Goal: Task Accomplishment & Management: Manage account settings

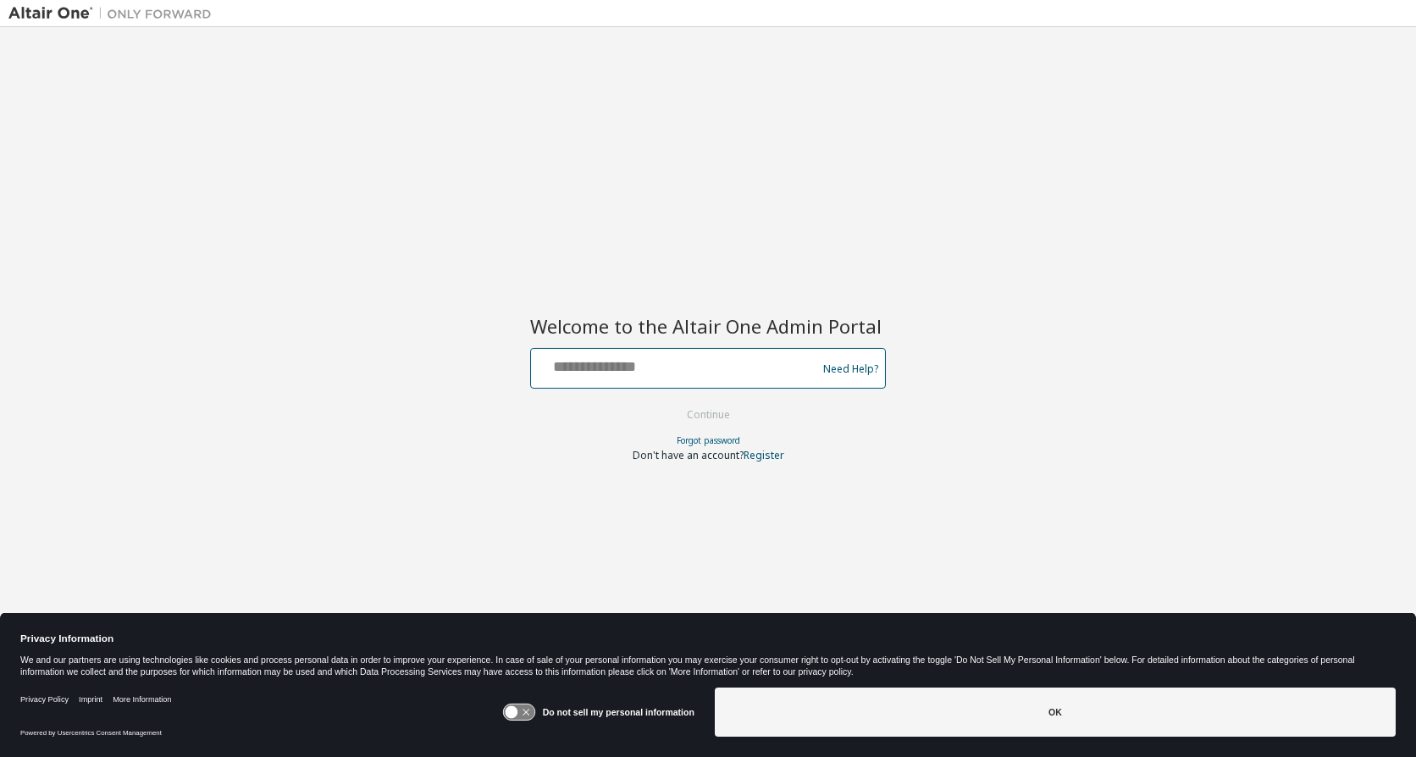
click at [695, 368] on input "text" at bounding box center [676, 364] width 277 height 25
type input "**********"
click at [691, 420] on button "Continue" at bounding box center [708, 414] width 79 height 25
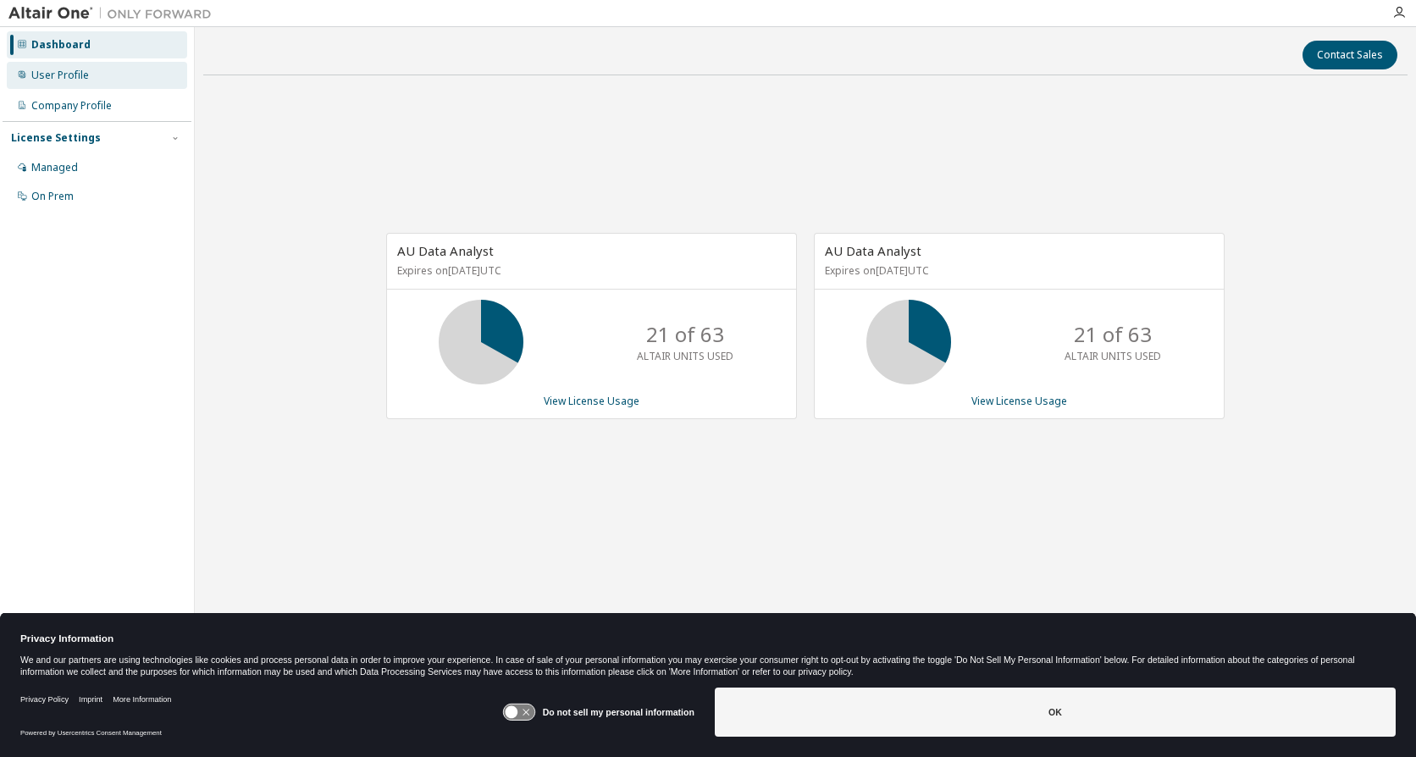
click at [58, 80] on div "User Profile" at bounding box center [60, 76] width 58 height 14
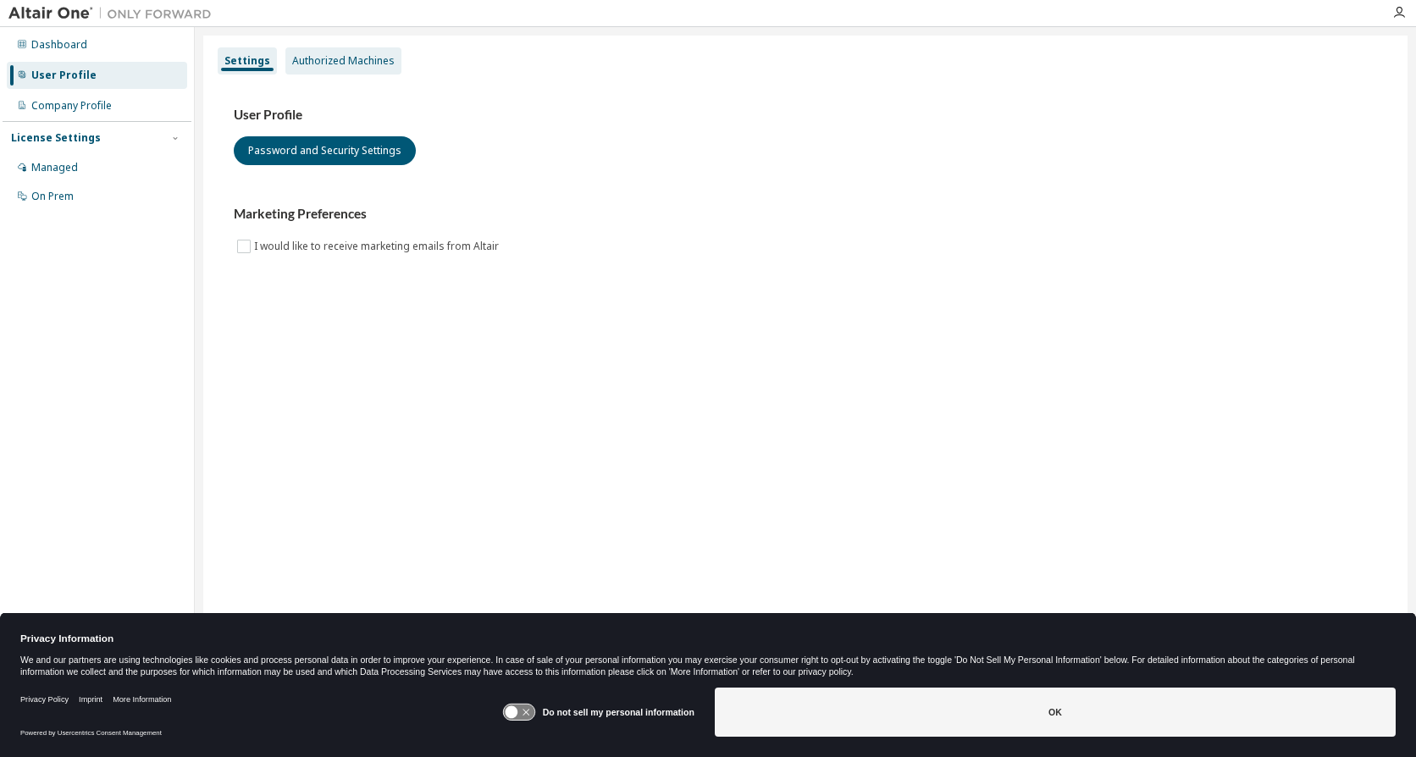
click at [312, 59] on div "Authorized Machines" at bounding box center [343, 61] width 102 height 14
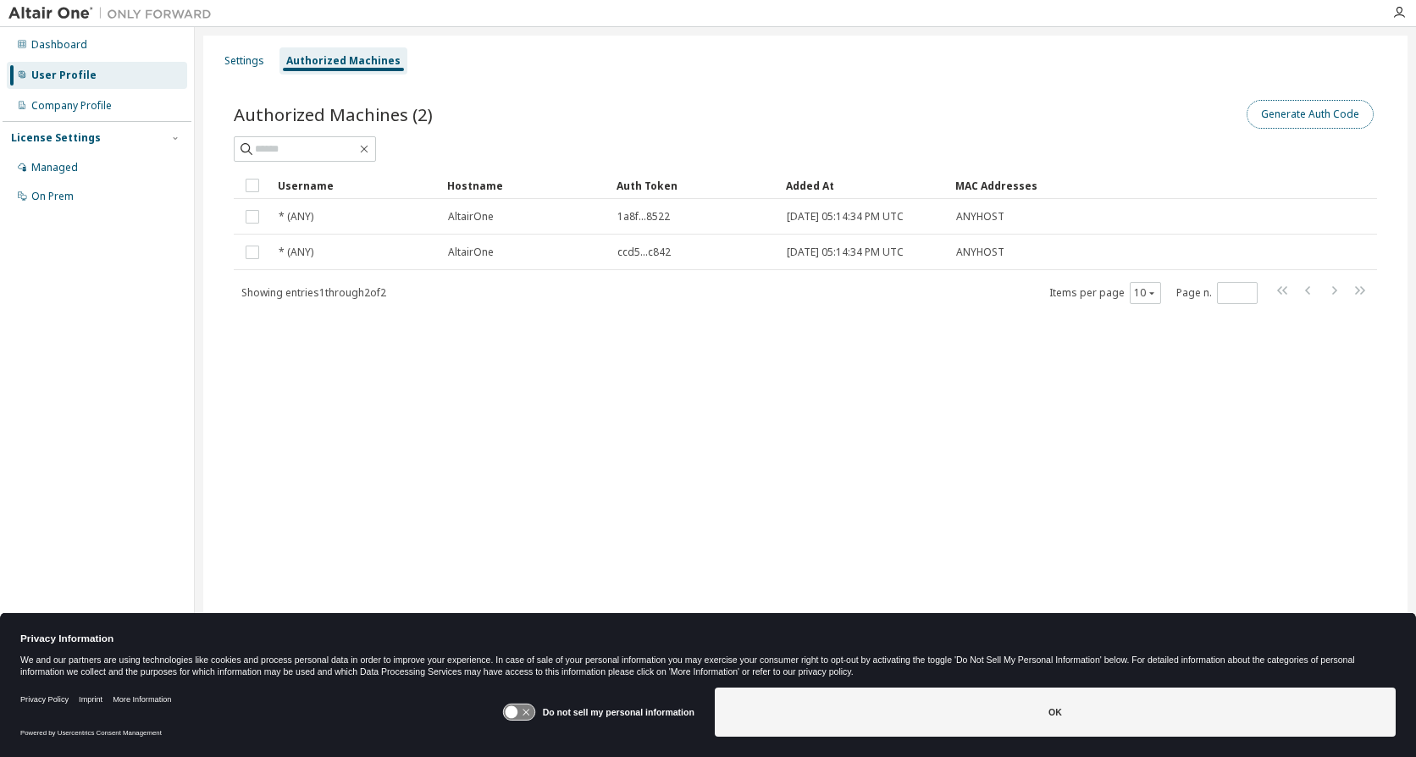
click at [1313, 110] on button "Generate Auth Code" at bounding box center [1310, 114] width 127 height 29
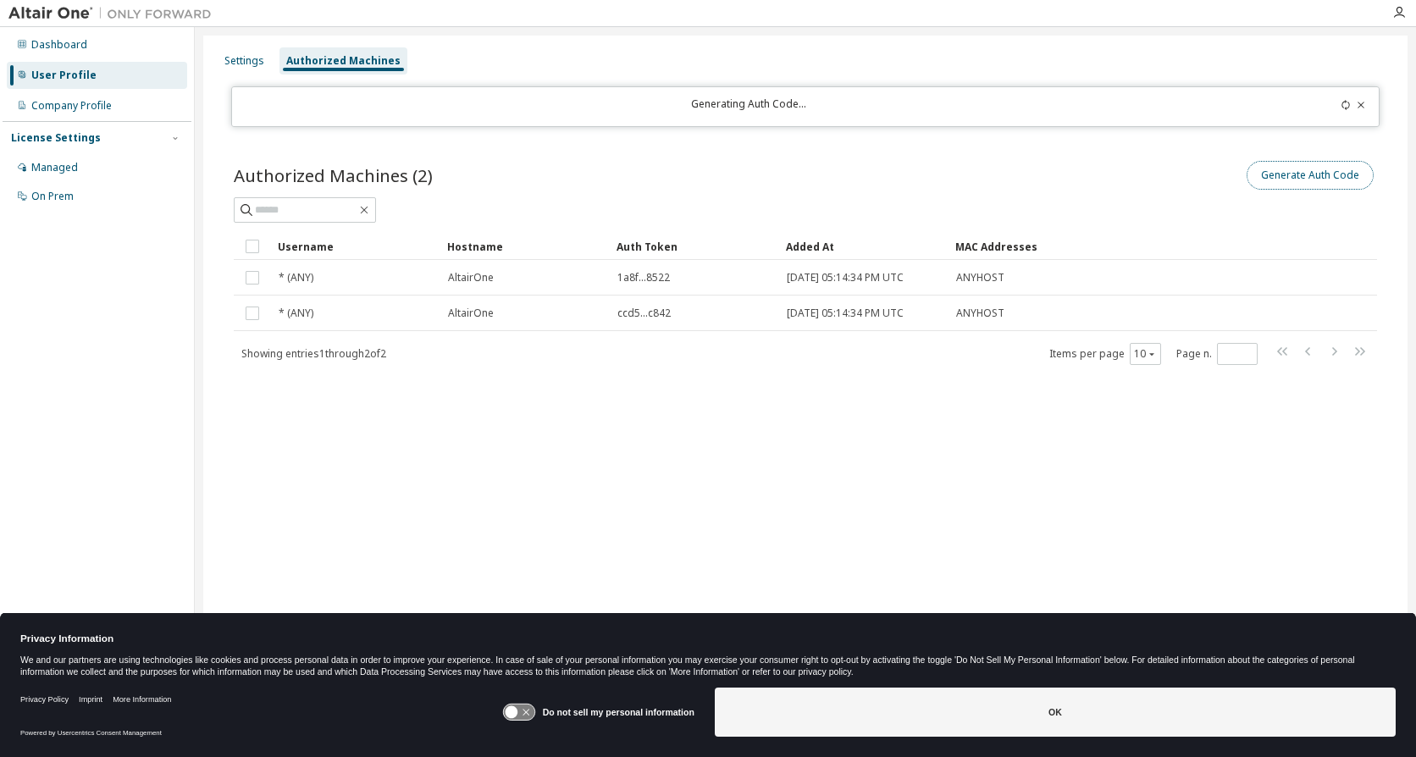
click at [1282, 179] on button "Generate Auth Code" at bounding box center [1310, 175] width 127 height 29
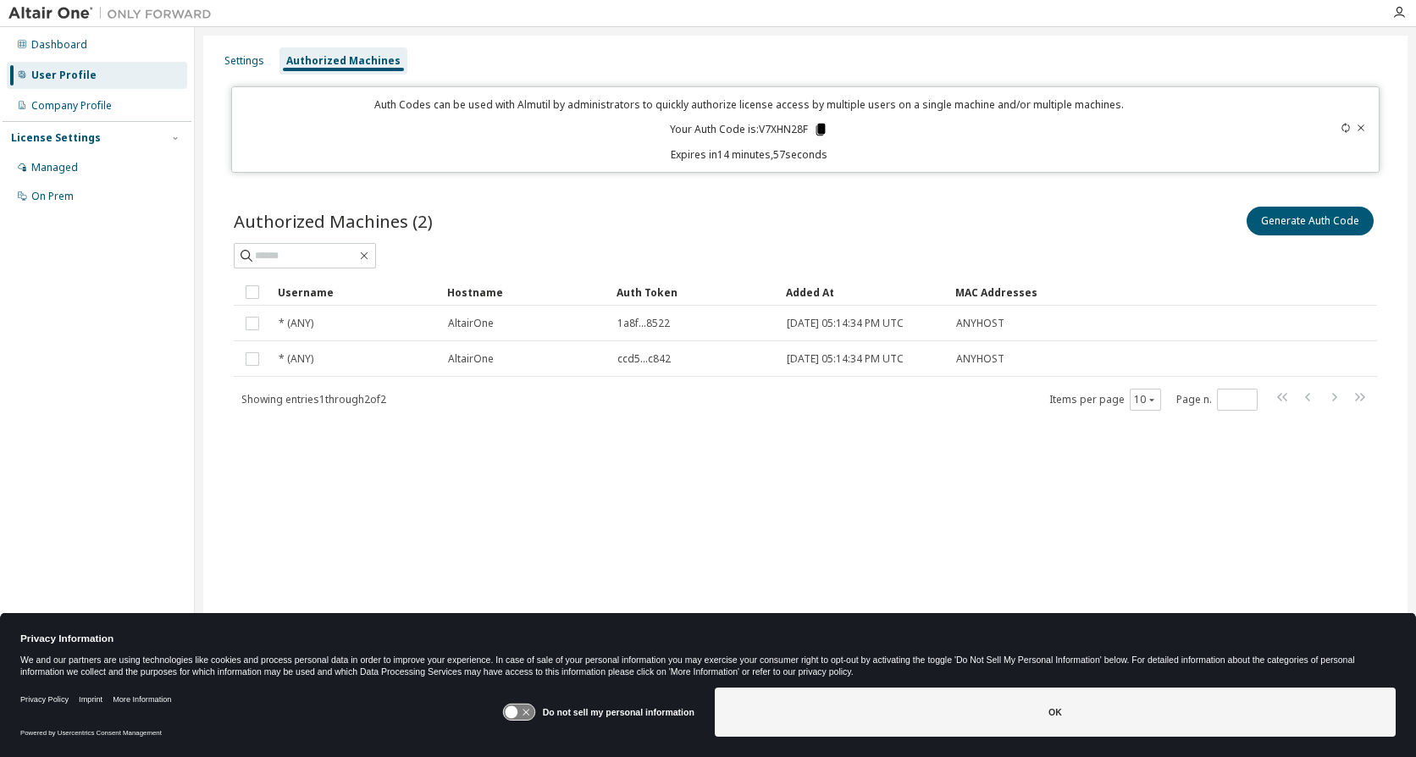
click at [820, 130] on icon at bounding box center [820, 130] width 9 height 12
drag, startPoint x: 139, startPoint y: 515, endPoint x: 141, endPoint y: 504, distance: 11.3
click at [139, 516] on div "Dashboard User Profile Company Profile License Settings Managed On Prem" at bounding box center [97, 352] width 189 height 645
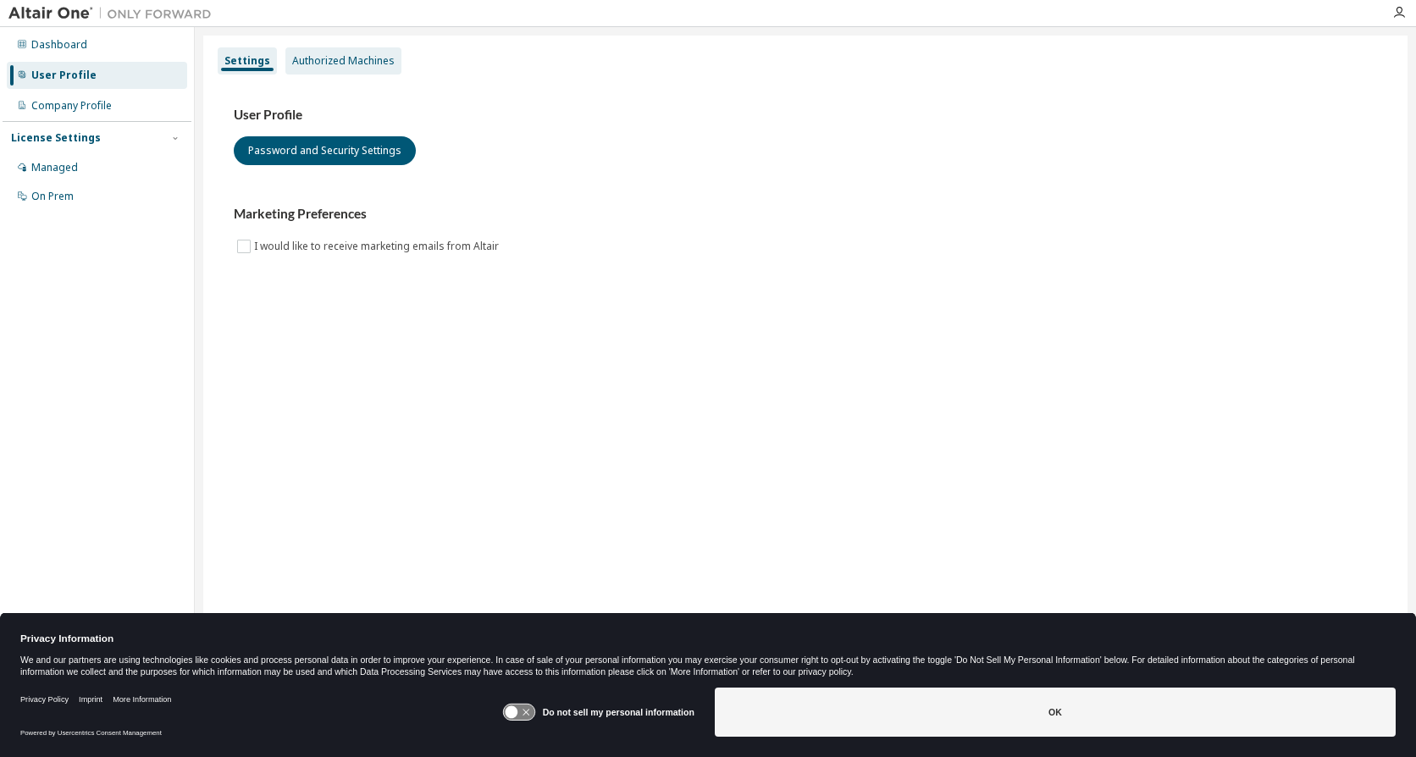
click at [338, 52] on div "Authorized Machines" at bounding box center [343, 60] width 116 height 27
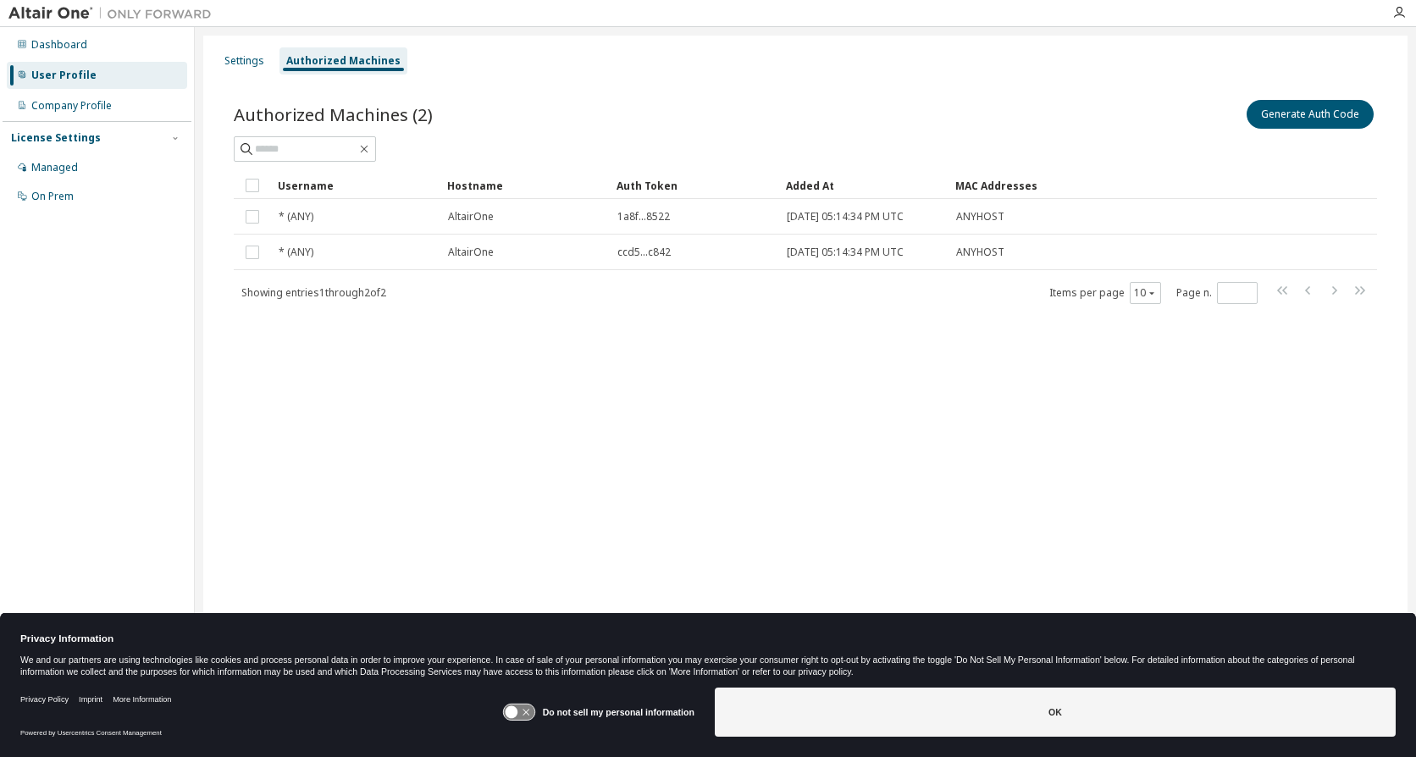
click at [944, 34] on div "Settings Authorized Machines Authorized Machines (2) Generate Auth Code Clear L…" at bounding box center [805, 367] width 1221 height 681
click at [1327, 106] on button "Generate Auth Code" at bounding box center [1310, 114] width 127 height 29
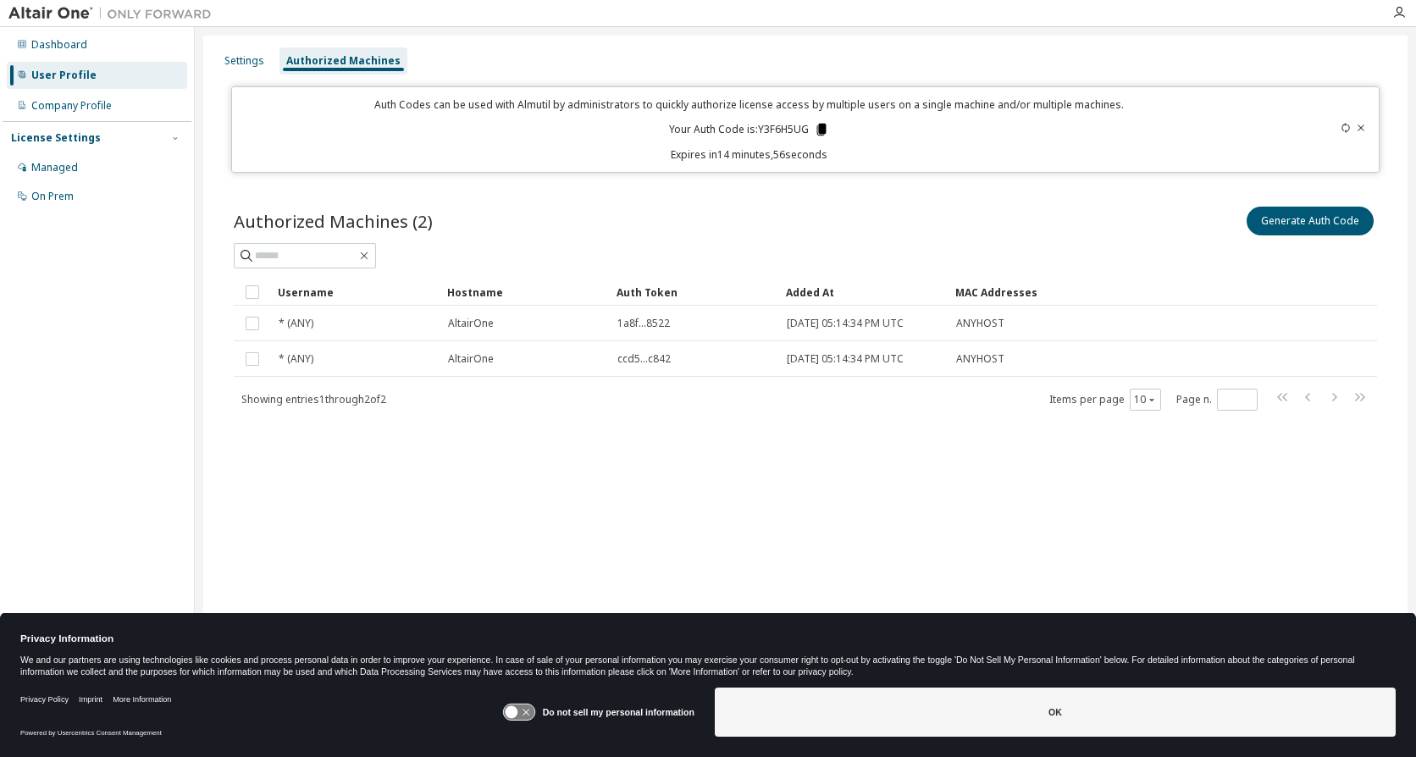
click at [822, 129] on icon at bounding box center [821, 130] width 9 height 12
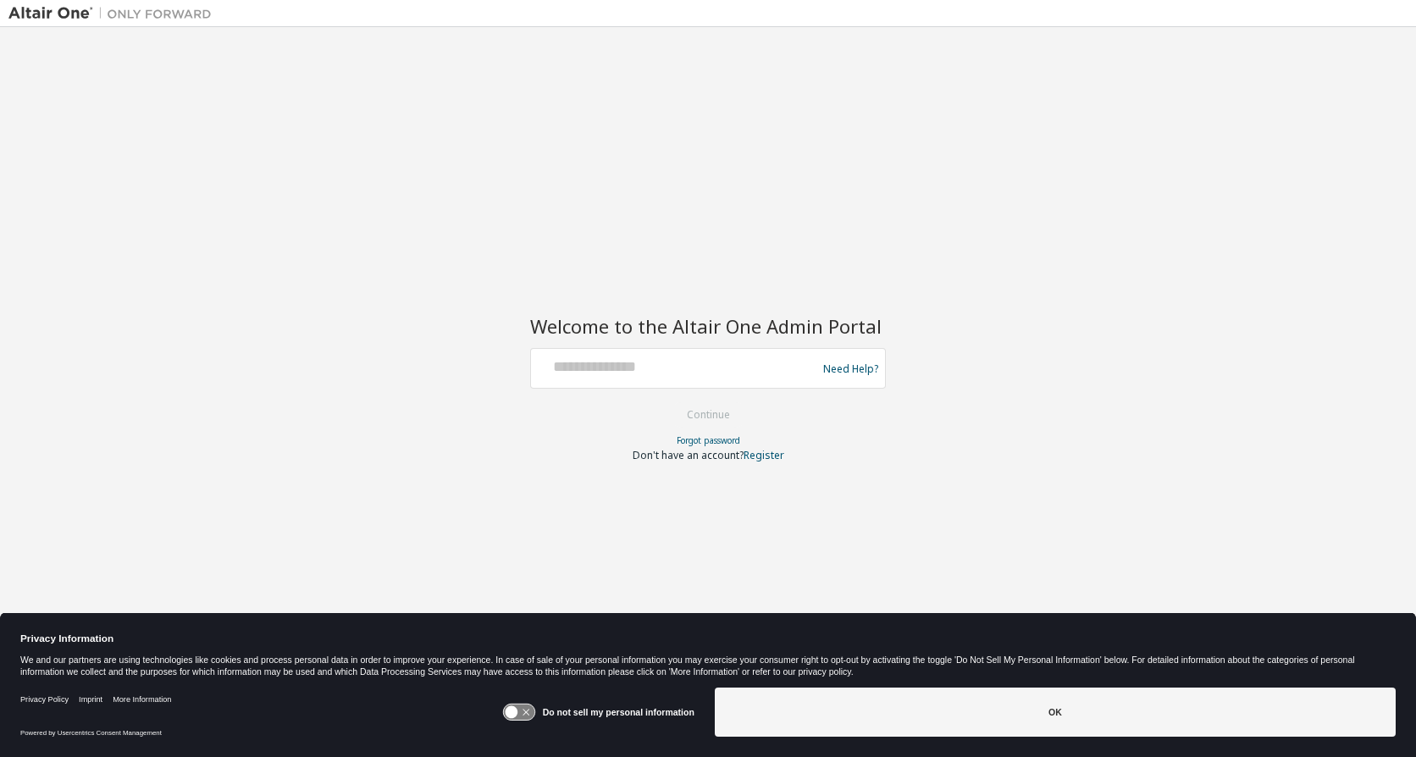
click at [656, 379] on div at bounding box center [676, 368] width 277 height 32
click at [639, 368] on input "text" at bounding box center [676, 364] width 277 height 25
type input "**********"
click at [672, 420] on button "Continue" at bounding box center [708, 414] width 79 height 25
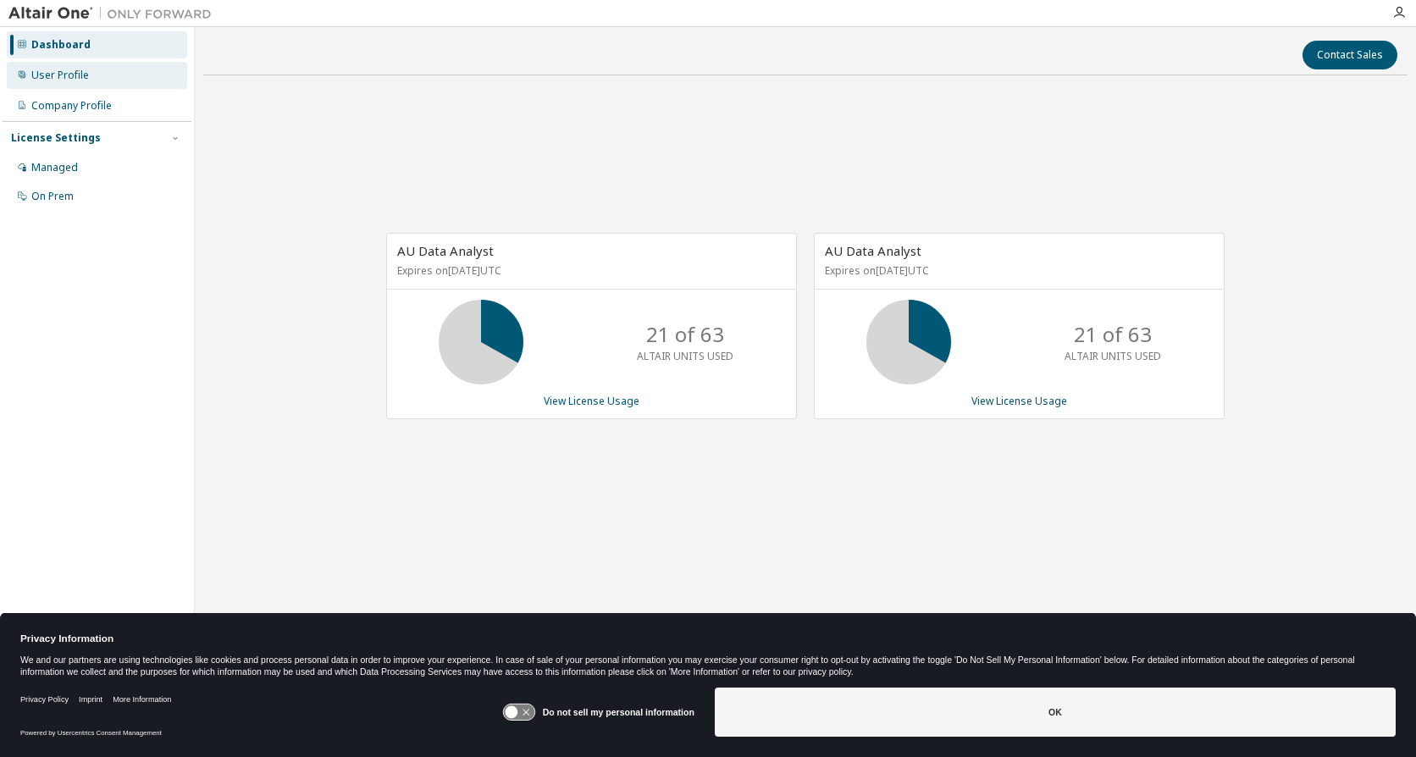
click at [93, 78] on div "User Profile" at bounding box center [97, 75] width 180 height 27
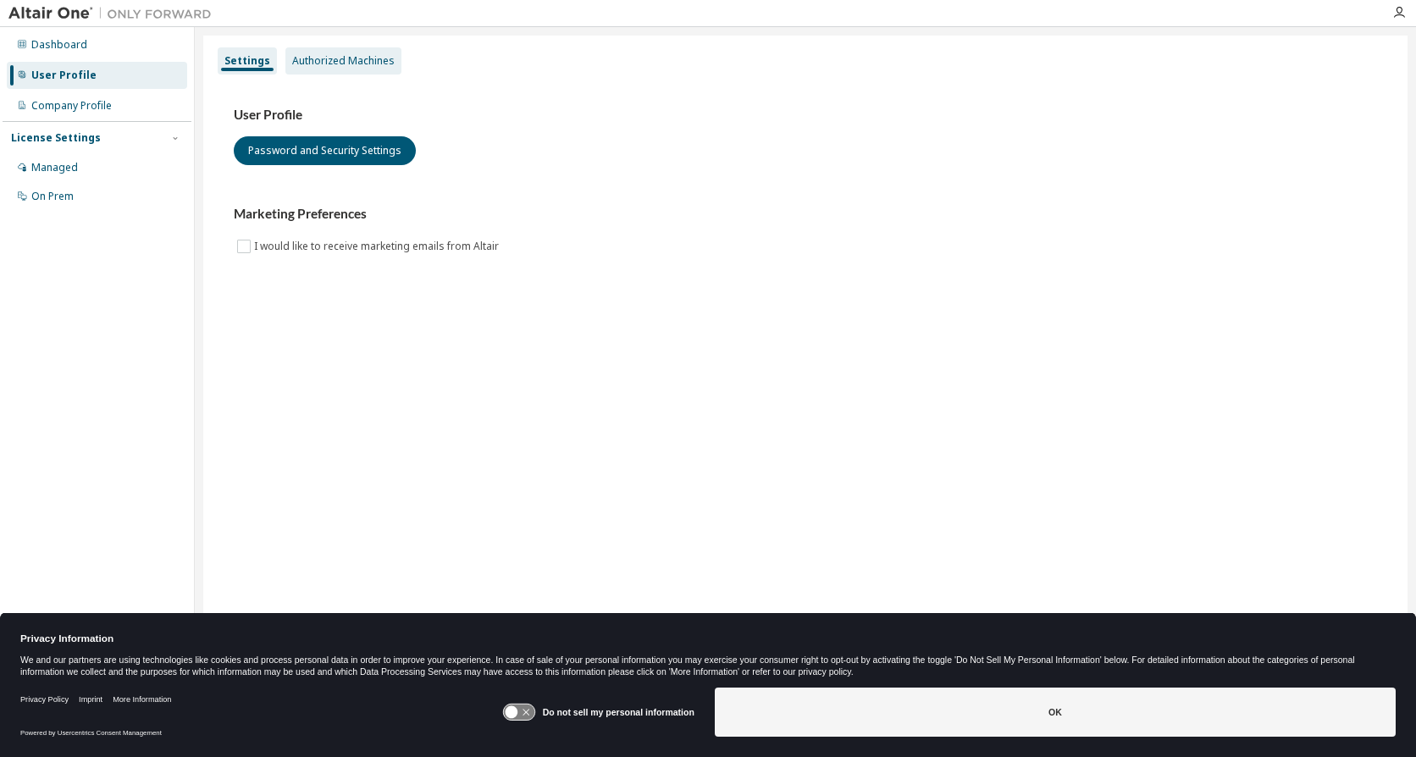
click at [330, 65] on div "Authorized Machines" at bounding box center [343, 61] width 102 height 14
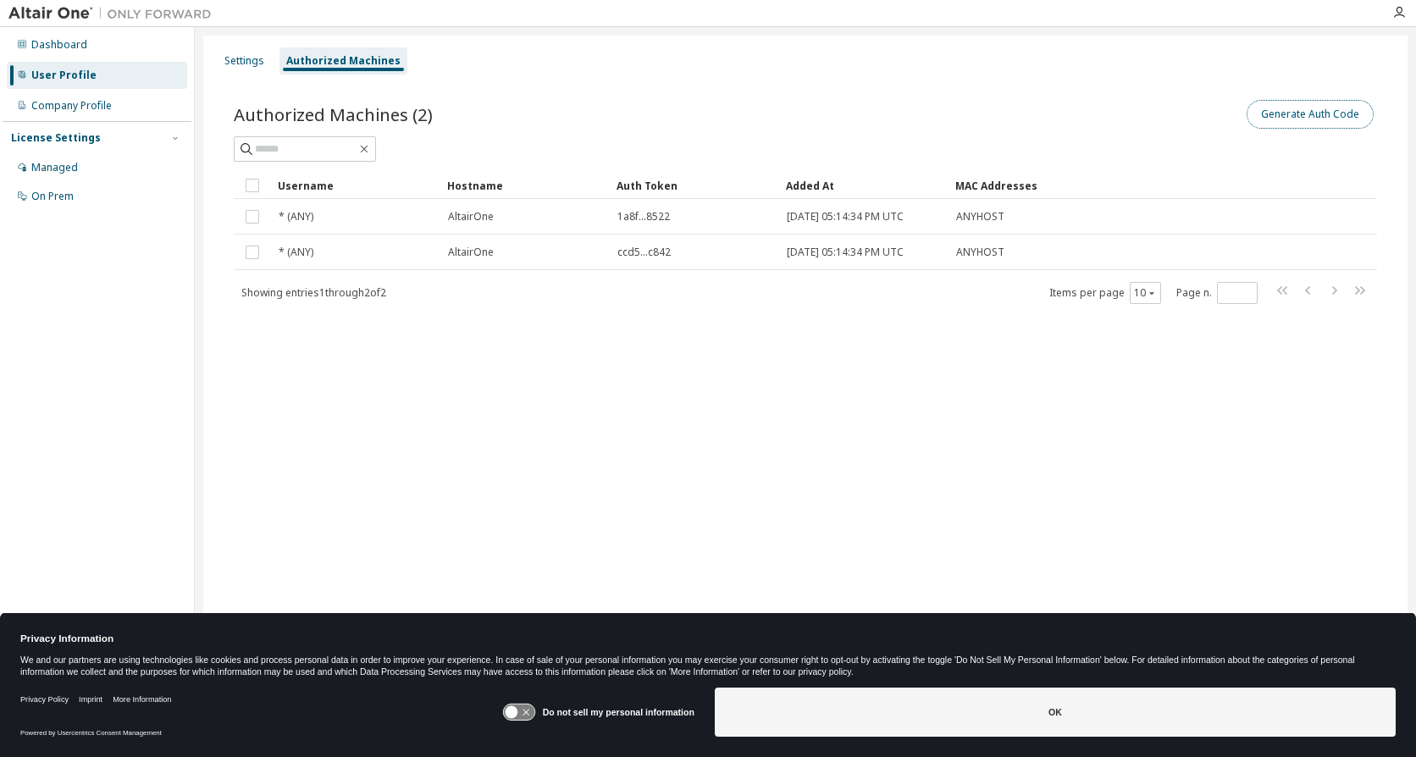
click at [1324, 113] on button "Generate Auth Code" at bounding box center [1310, 114] width 127 height 29
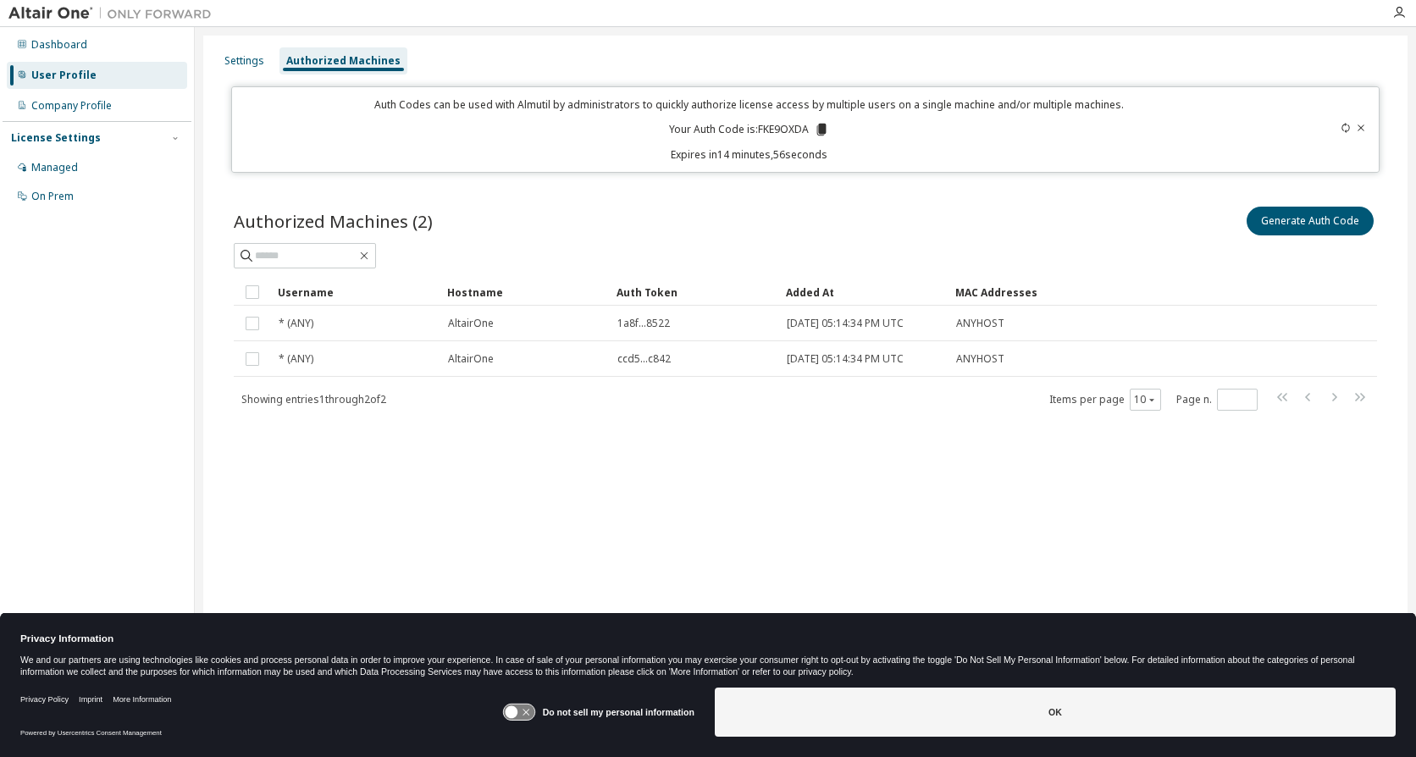
click at [812, 126] on p "Your Auth Code is: FKE9OXDA" at bounding box center [749, 129] width 160 height 15
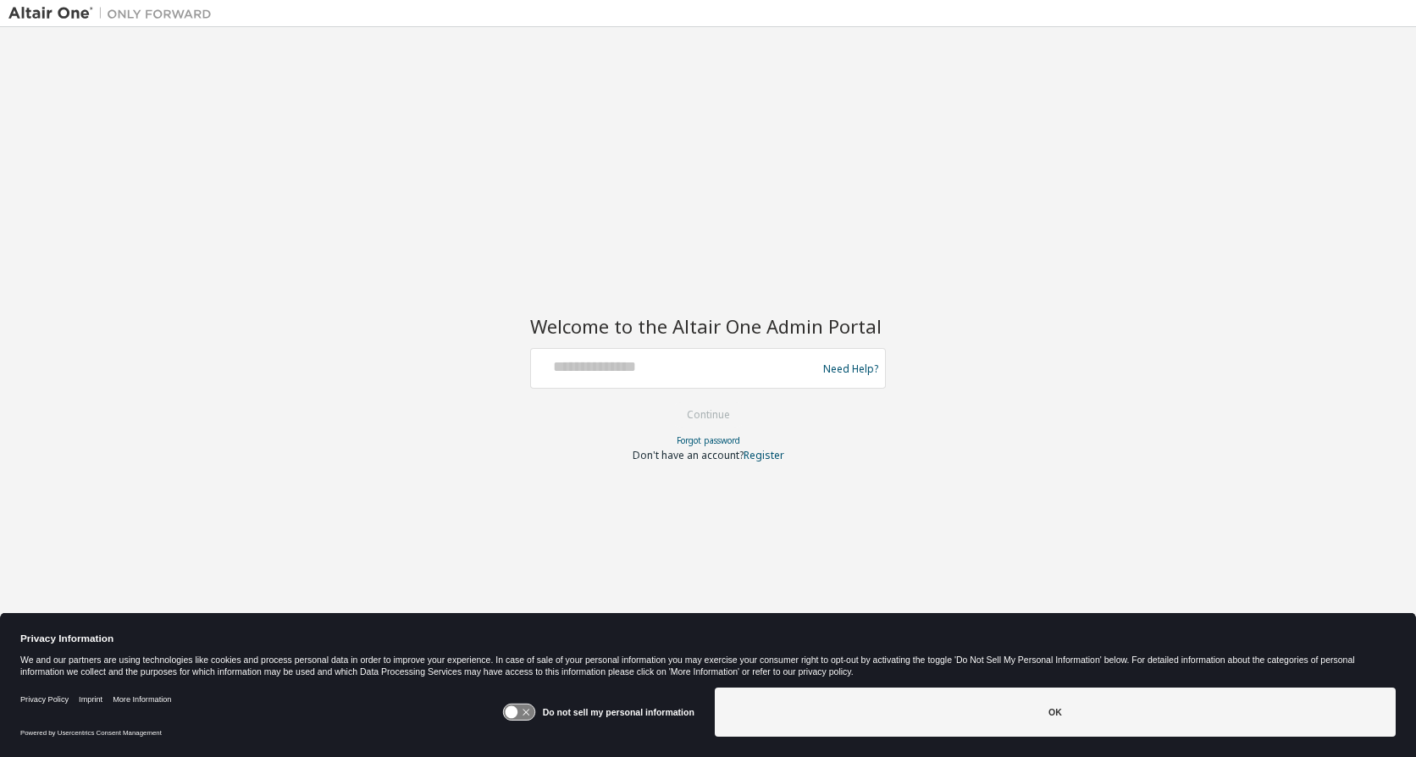
click at [518, 380] on div "Welcome to the Altair One Admin Portal Need Help? Please make sure that you pro…" at bounding box center [707, 368] width 1399 height 664
click at [229, 218] on div "Welcome to the Altair One Admin Portal Need Help? Please make sure that you pro…" at bounding box center [707, 368] width 1399 height 664
click at [601, 366] on input "text" at bounding box center [676, 364] width 277 height 25
type input "**********"
click at [703, 418] on button "Continue" at bounding box center [708, 414] width 79 height 25
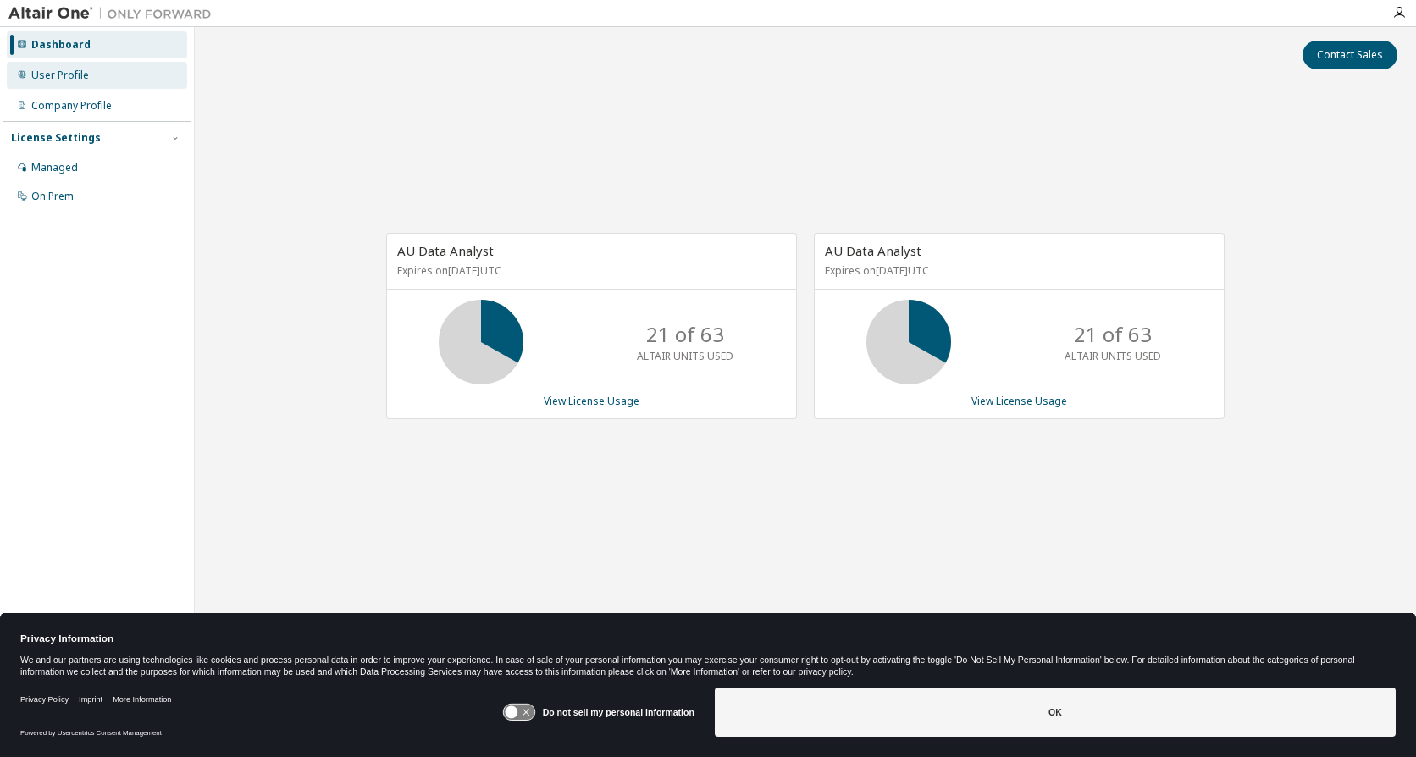
click at [69, 71] on div "User Profile" at bounding box center [60, 76] width 58 height 14
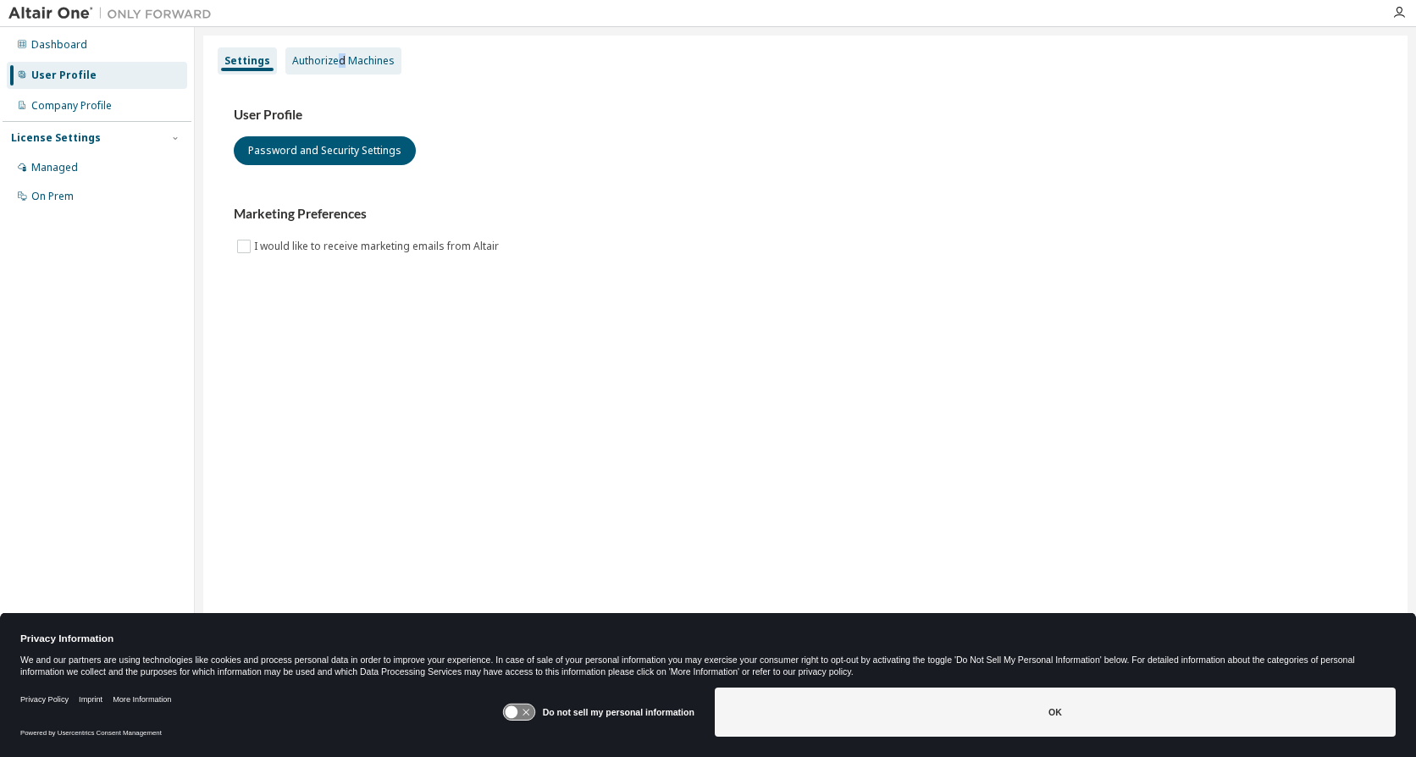
click at [340, 48] on div "Authorized Machines" at bounding box center [343, 60] width 116 height 27
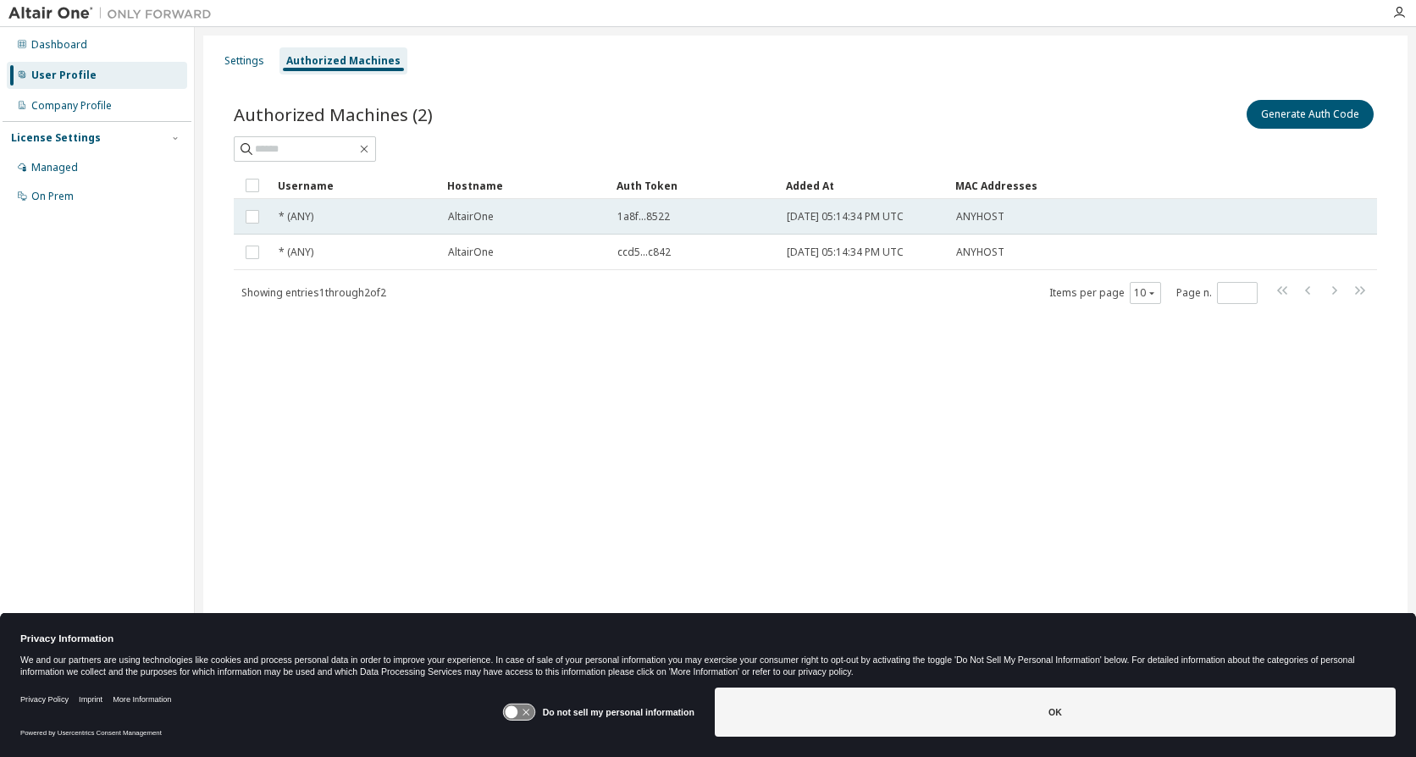
click at [240, 219] on td at bounding box center [252, 217] width 37 height 36
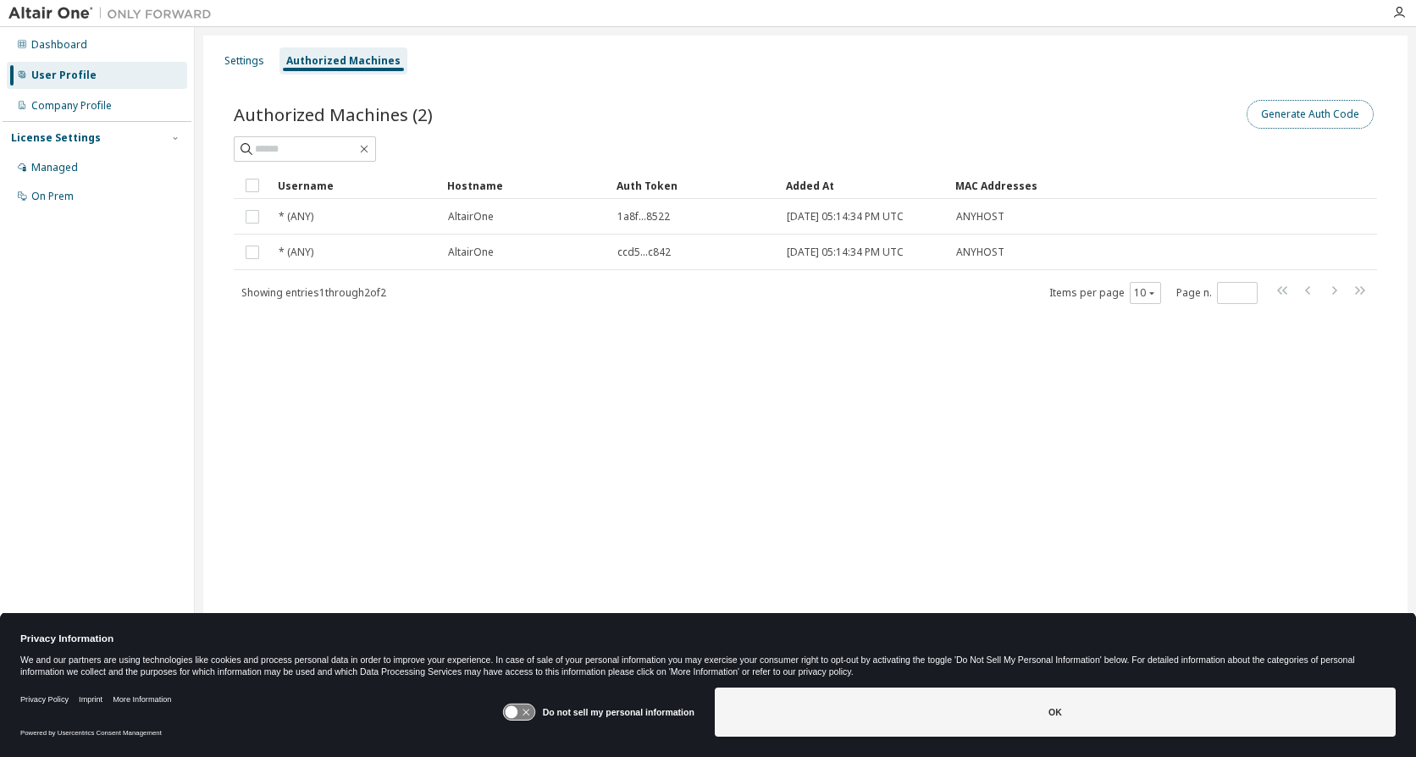
click at [1285, 113] on button "Generate Auth Code" at bounding box center [1310, 114] width 127 height 29
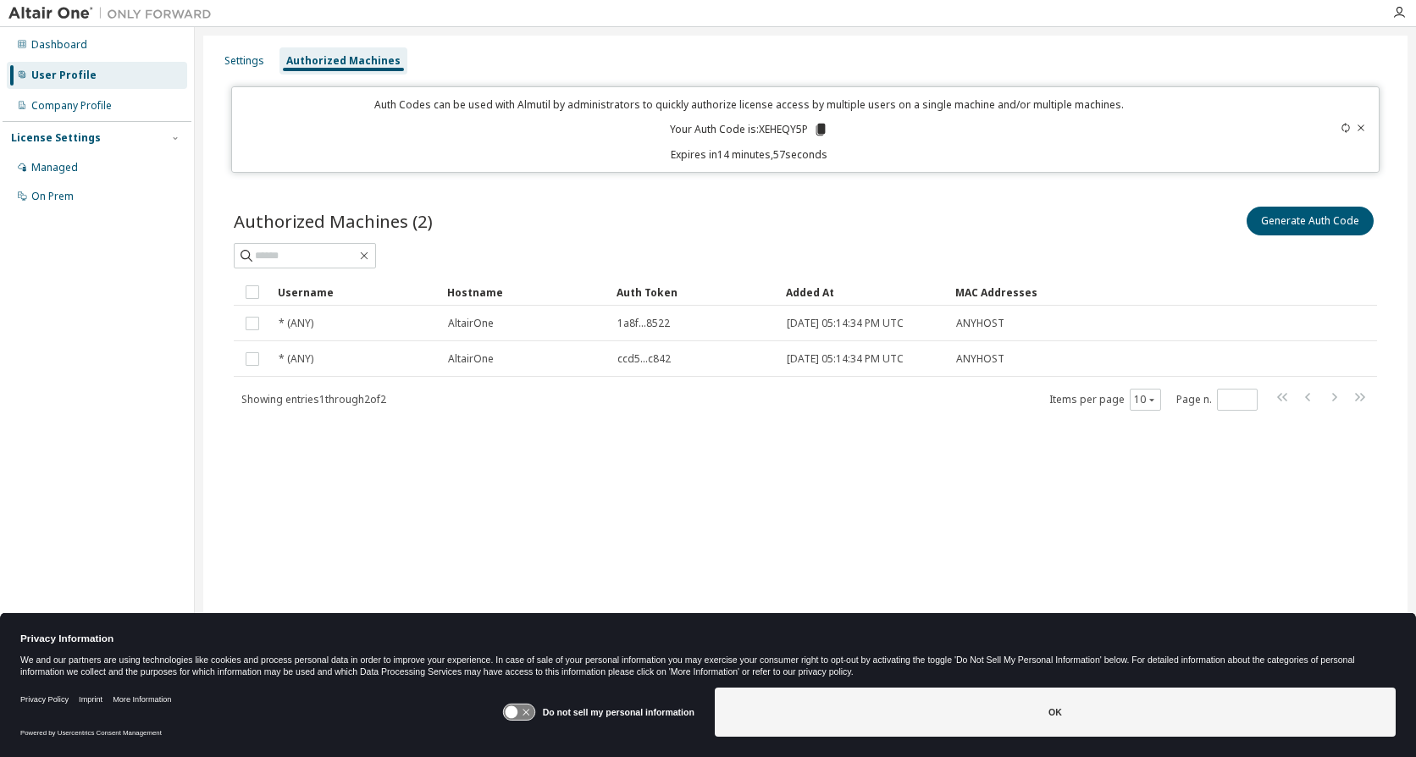
click at [819, 126] on icon at bounding box center [820, 130] width 9 height 12
click at [1316, 544] on div "Settings Authorized Machines Auth Codes can be used with Almutil by administrat…" at bounding box center [805, 368] width 1204 height 664
click at [1359, 130] on icon at bounding box center [1360, 127] width 7 height 6
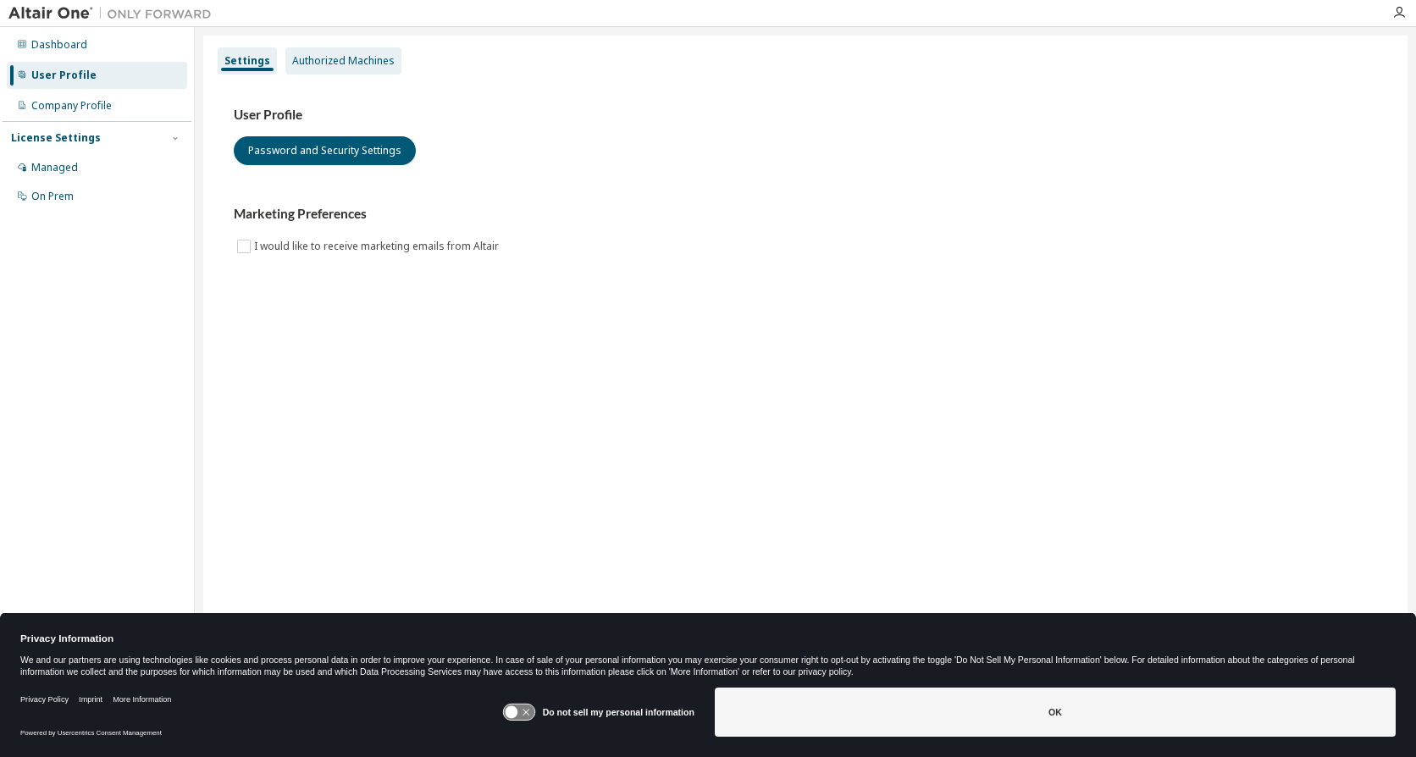
click at [296, 67] on div "Authorized Machines" at bounding box center [343, 61] width 102 height 14
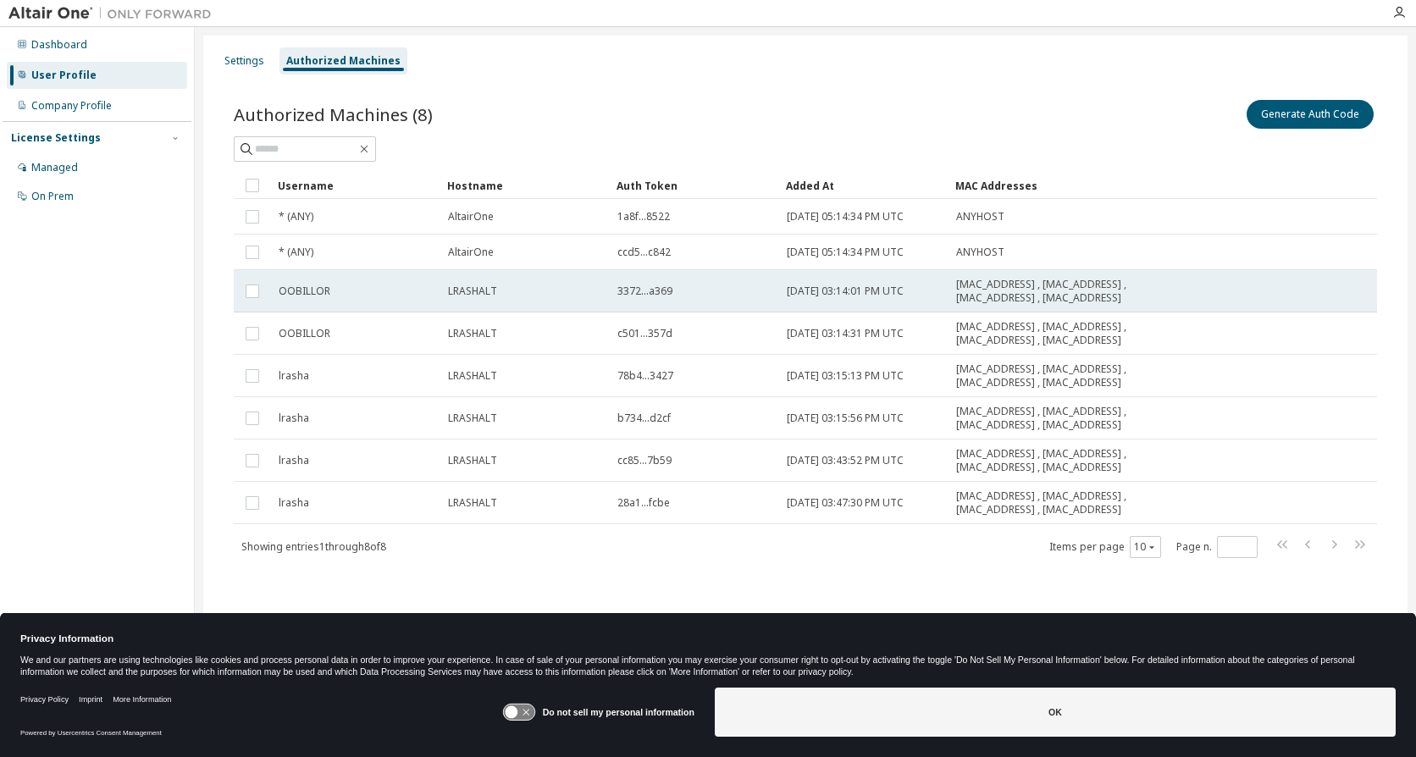
click at [272, 301] on td "OOBILLOR" at bounding box center [355, 291] width 169 height 42
click at [272, 299] on td "OOBILLOR" at bounding box center [355, 291] width 169 height 42
